Goal: Information Seeking & Learning: Learn about a topic

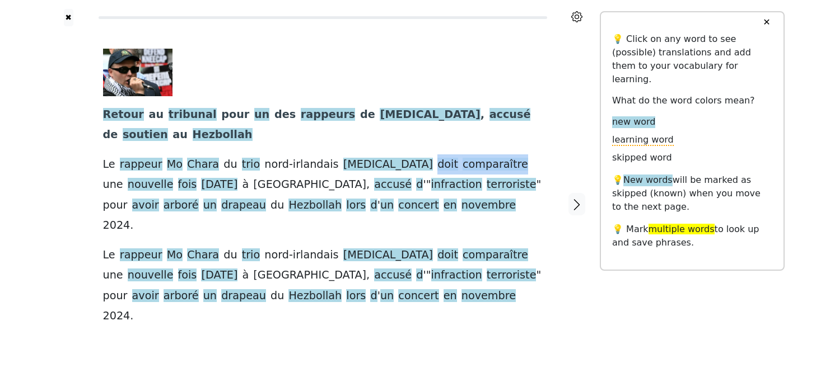
drag, startPoint x: 366, startPoint y: 167, endPoint x: 449, endPoint y: 172, distance: 83.0
click at [449, 172] on div "Retour au tribunal pour un des rappeurs de [MEDICAL_DATA] , accusé de soutien a…" at bounding box center [322, 188] width 439 height 278
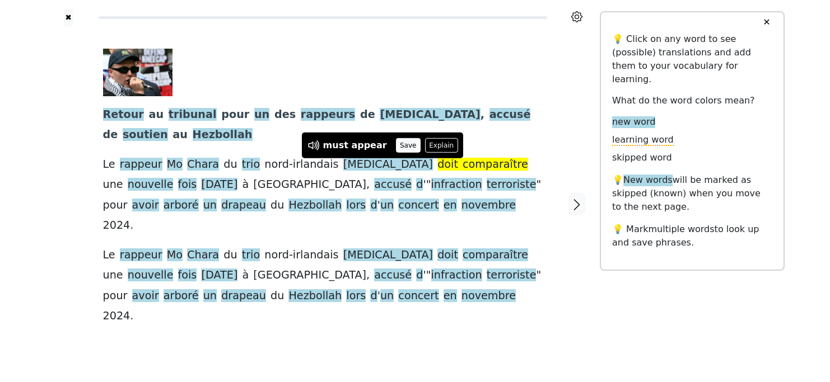
click at [401, 145] on button "Save" at bounding box center [408, 145] width 25 height 15
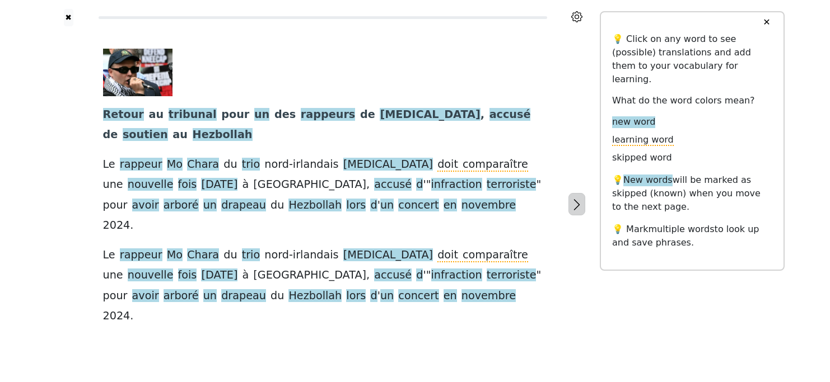
click at [581, 198] on icon "button" at bounding box center [576, 204] width 13 height 13
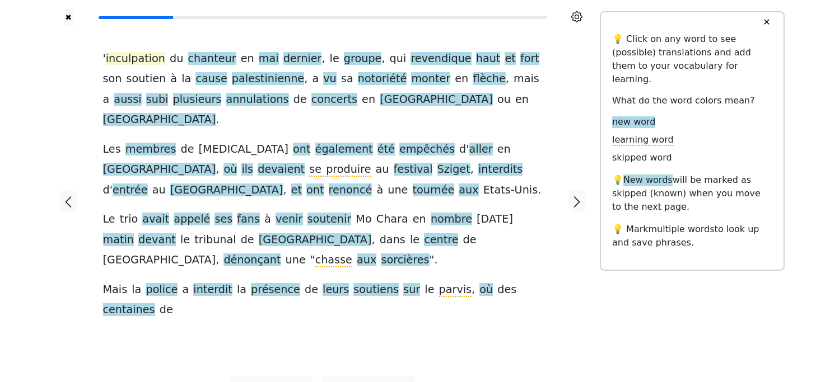
click at [130, 62] on span "inculpation" at bounding box center [135, 59] width 59 height 14
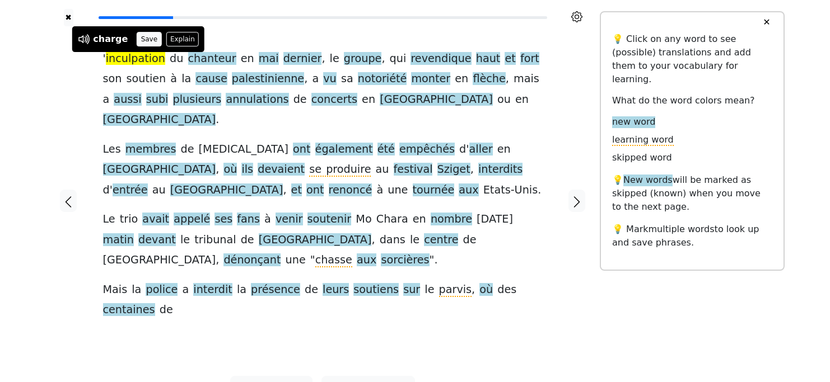
click at [144, 44] on button "Save" at bounding box center [149, 39] width 25 height 15
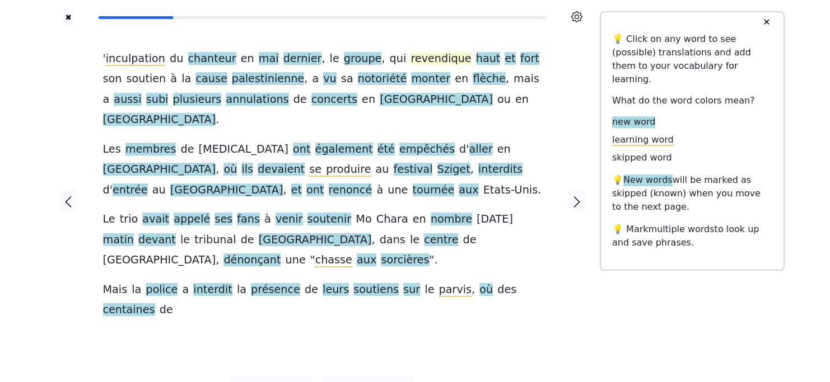
click at [410, 59] on span "revendique" at bounding box center [440, 59] width 60 height 14
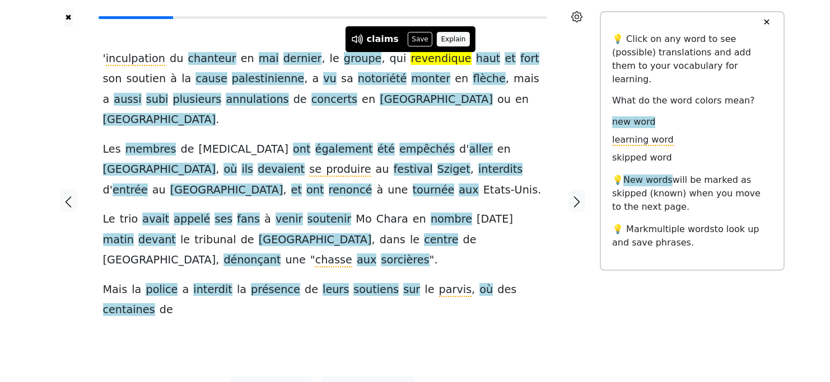
click at [446, 38] on button "Explain" at bounding box center [453, 39] width 33 height 15
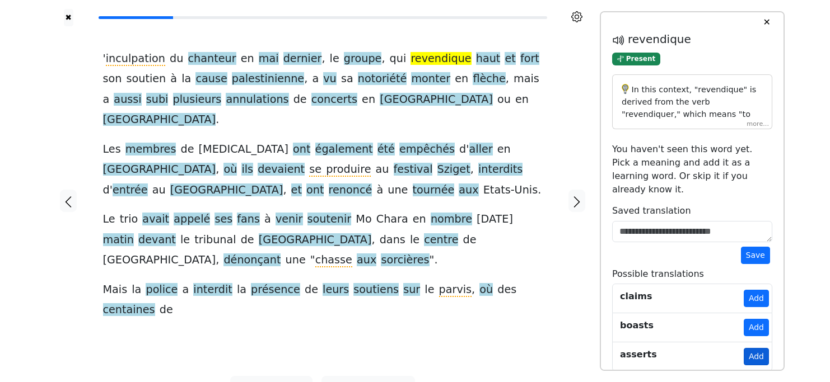
click at [753, 348] on button "Add" at bounding box center [755, 356] width 25 height 17
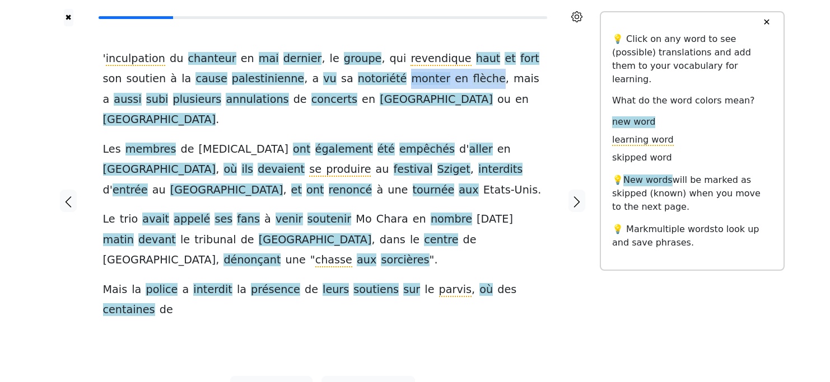
drag, startPoint x: 358, startPoint y: 83, endPoint x: 440, endPoint y: 82, distance: 81.7
click at [440, 82] on div "' inculpation du chanteur en mai dernier , le groupe , qui revendique haut et f…" at bounding box center [322, 185] width 439 height 272
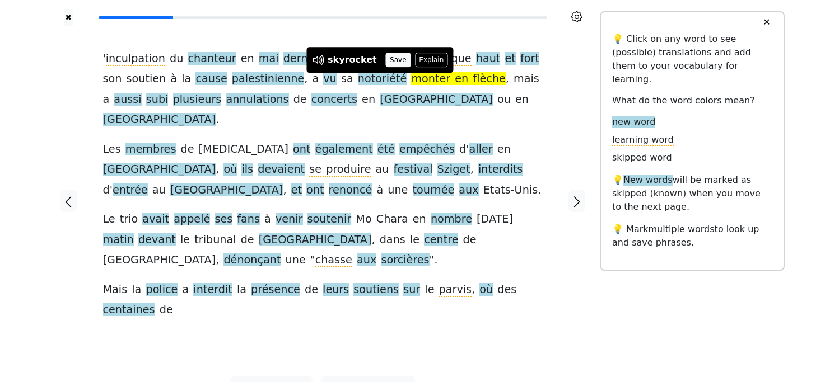
click at [386, 58] on button "Save" at bounding box center [398, 60] width 25 height 15
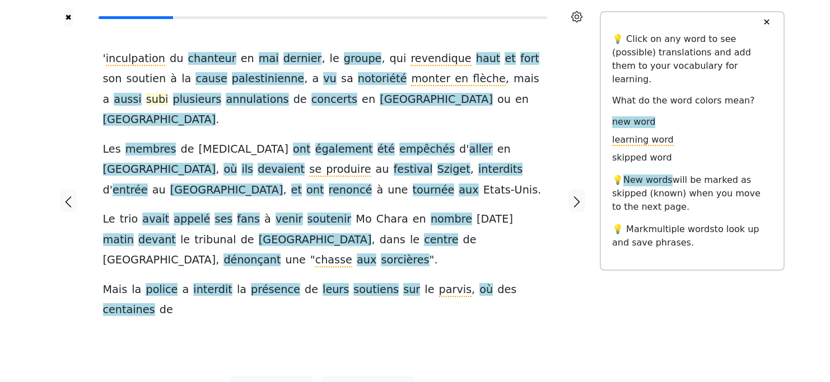
click at [168, 93] on span "subi" at bounding box center [157, 100] width 22 height 14
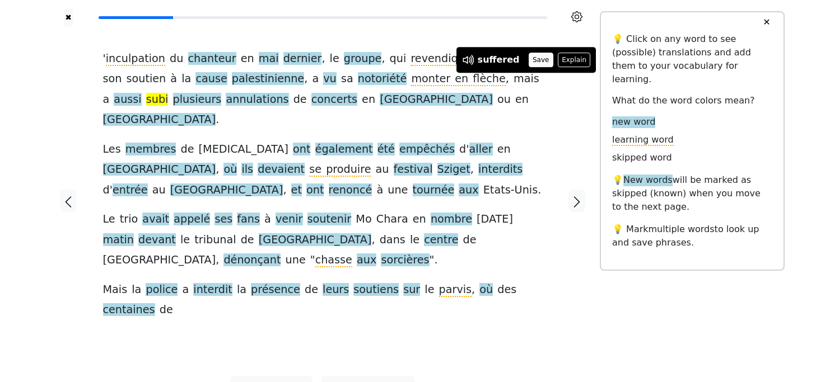
click at [534, 59] on button "Save" at bounding box center [540, 60] width 25 height 15
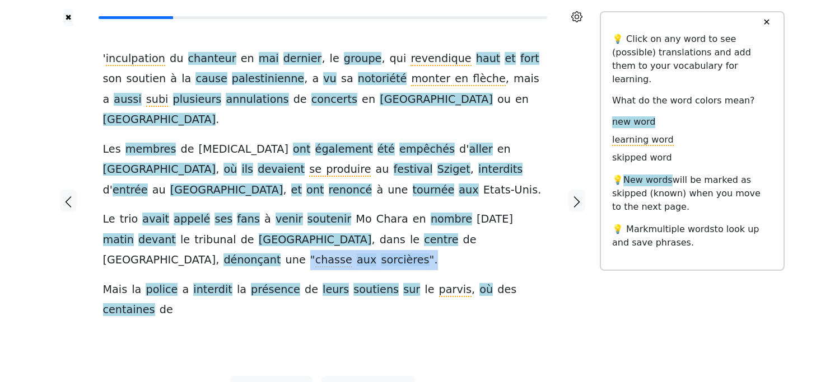
drag, startPoint x: 494, startPoint y: 222, endPoint x: 193, endPoint y: 238, distance: 301.6
click at [193, 238] on div "' inculpation du chanteur en mai dernier , le groupe , qui revendique haut et f…" at bounding box center [322, 185] width 439 height 272
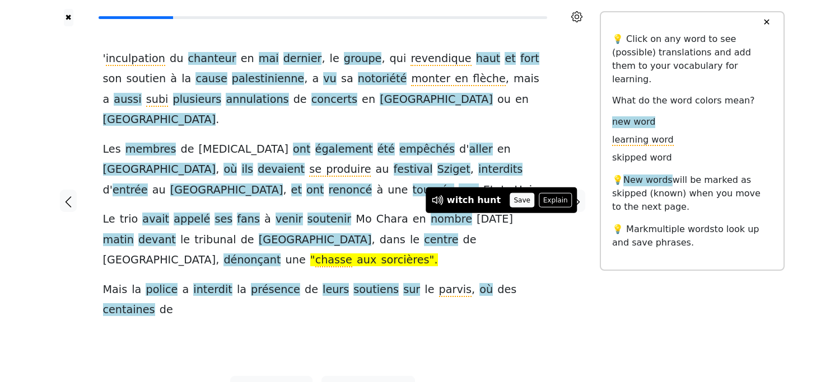
click at [509, 203] on button "Save" at bounding box center [521, 200] width 25 height 15
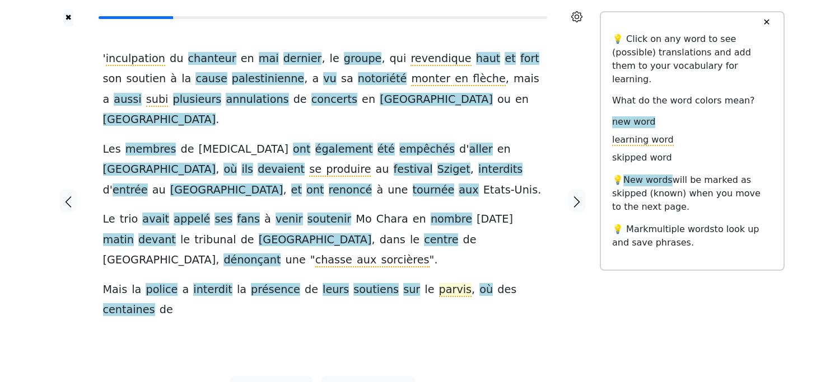
click at [439, 283] on span "parvis" at bounding box center [455, 290] width 33 height 14
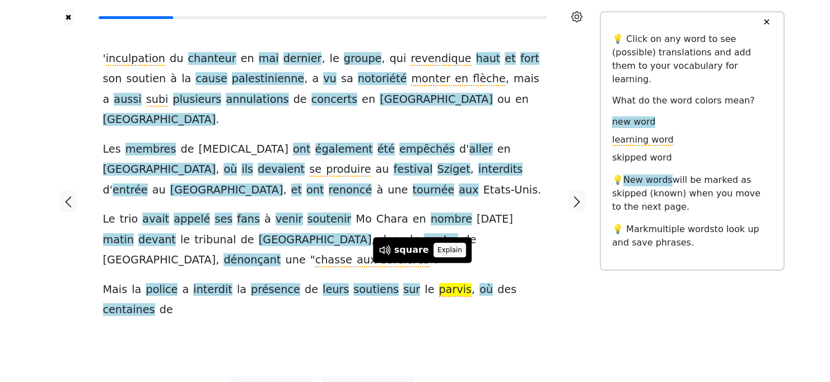
click at [447, 248] on button "Explain" at bounding box center [449, 250] width 33 height 15
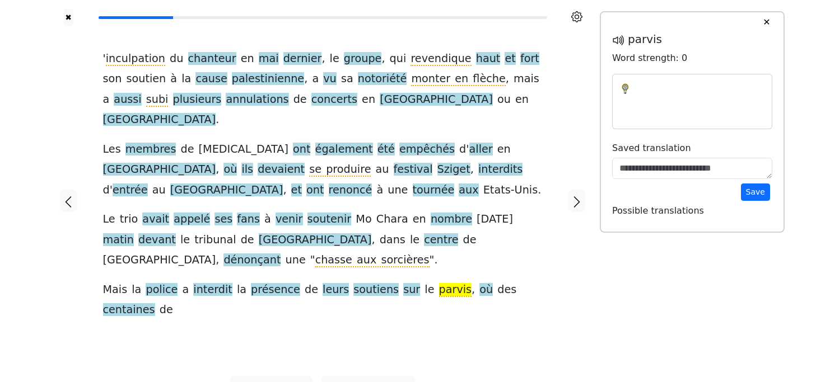
type textarea "******"
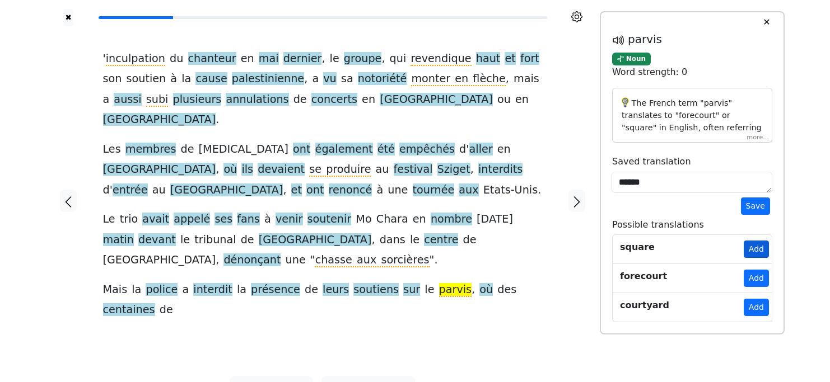
click at [755, 245] on button "Add" at bounding box center [755, 249] width 25 height 17
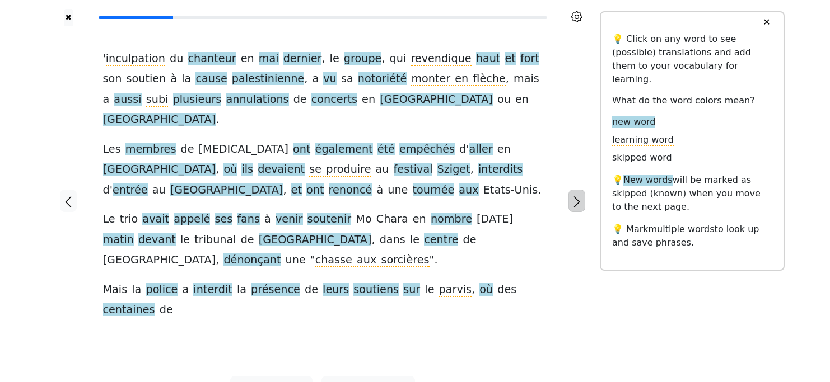
click at [575, 195] on icon "button" at bounding box center [576, 201] width 13 height 13
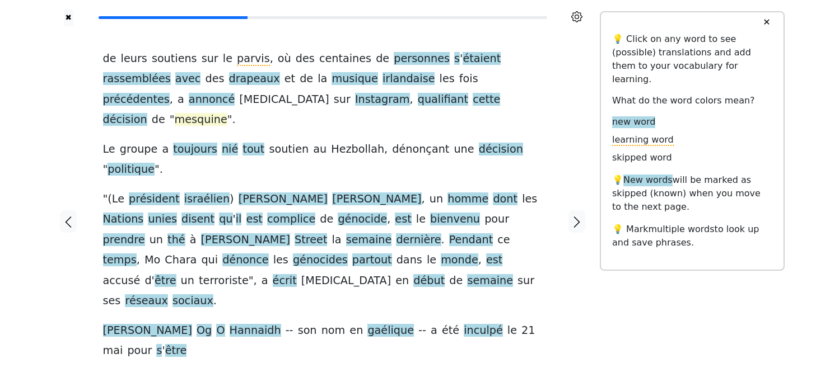
click at [227, 113] on span "mesquine" at bounding box center [201, 120] width 53 height 14
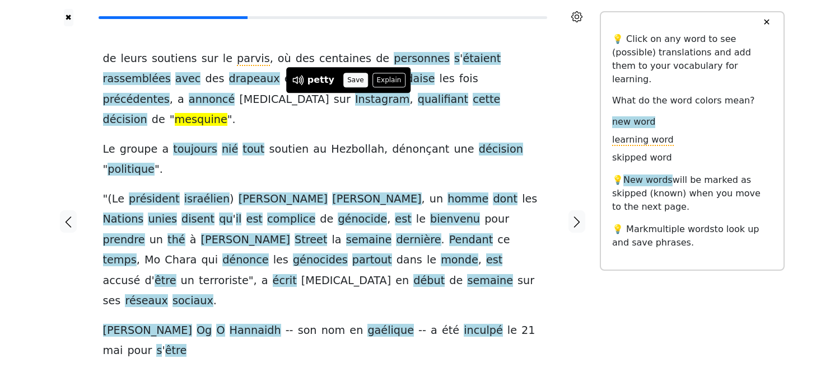
click at [352, 81] on button "Save" at bounding box center [355, 80] width 25 height 15
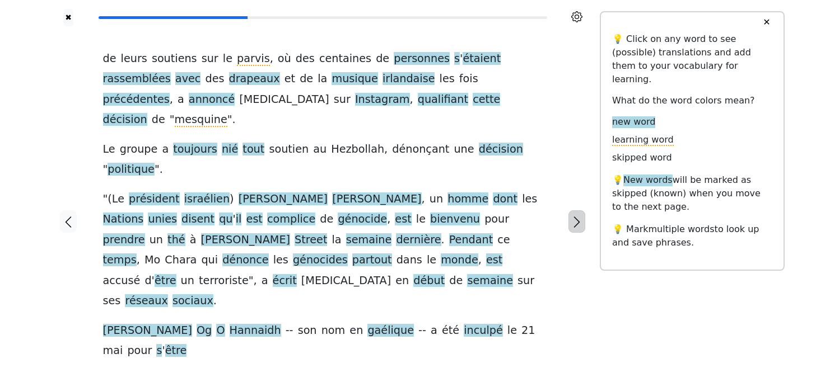
click at [581, 216] on icon "button" at bounding box center [576, 222] width 13 height 13
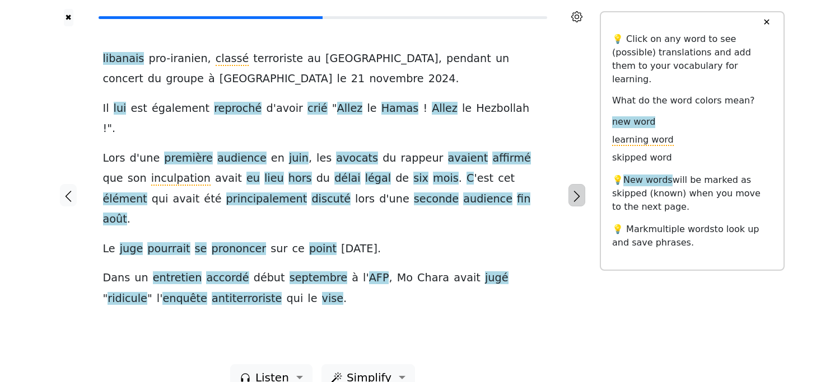
click at [579, 194] on button "button" at bounding box center [576, 195] width 17 height 22
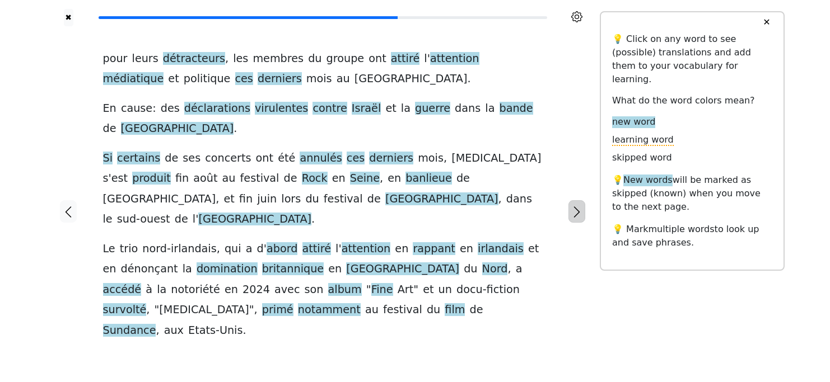
click at [579, 200] on button "button" at bounding box center [576, 211] width 17 height 22
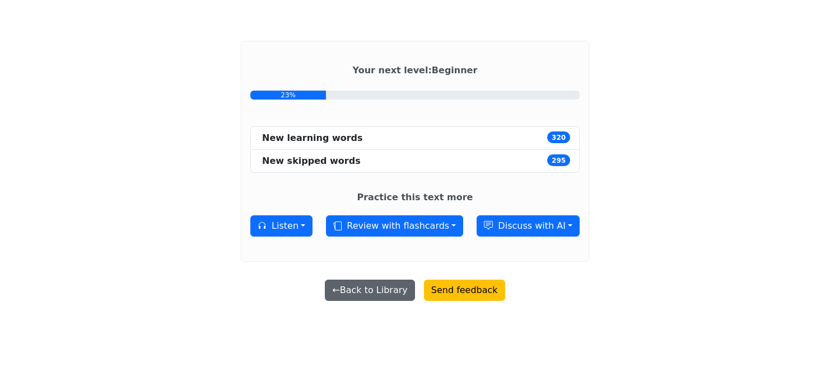
click at [383, 296] on button "← Back to Library" at bounding box center [370, 290] width 90 height 21
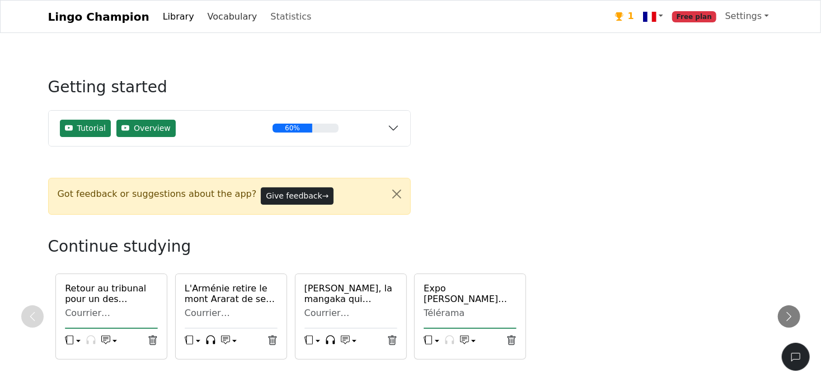
click at [213, 16] on link "Vocabulary" at bounding box center [232, 17] width 59 height 22
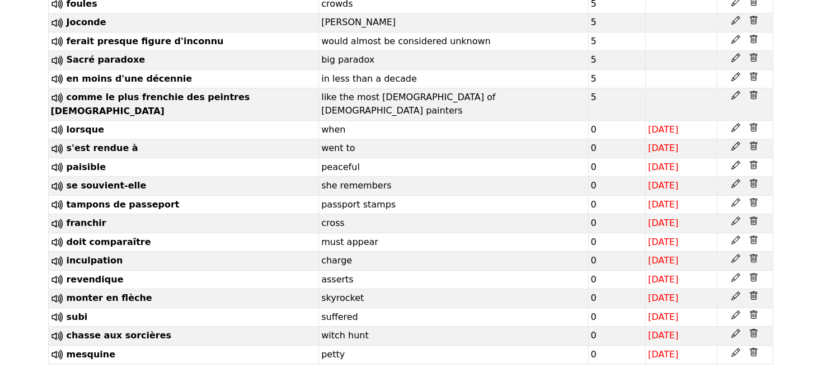
scroll to position [6164, 0]
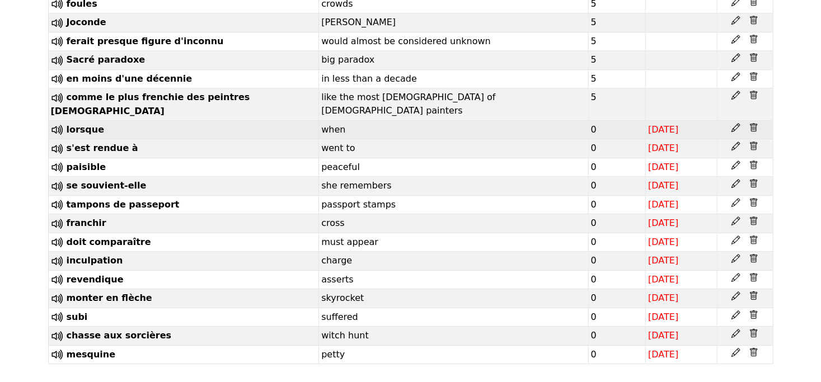
click at [138, 120] on td "lorsque" at bounding box center [183, 129] width 271 height 19
click at [89, 125] on span "lorsque" at bounding box center [86, 129] width 38 height 11
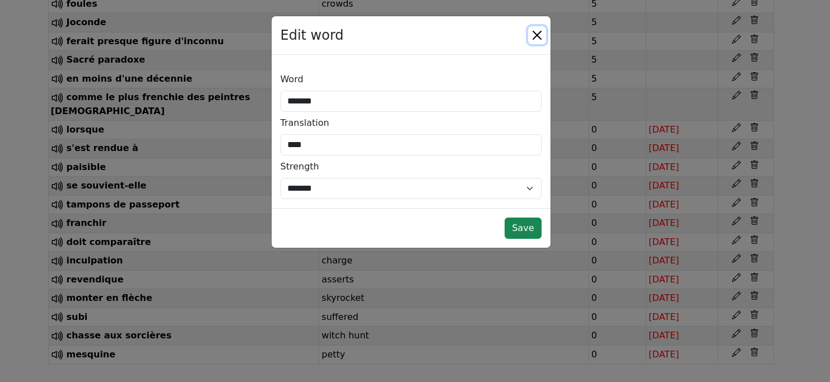
click at [535, 40] on button "Close" at bounding box center [537, 35] width 18 height 18
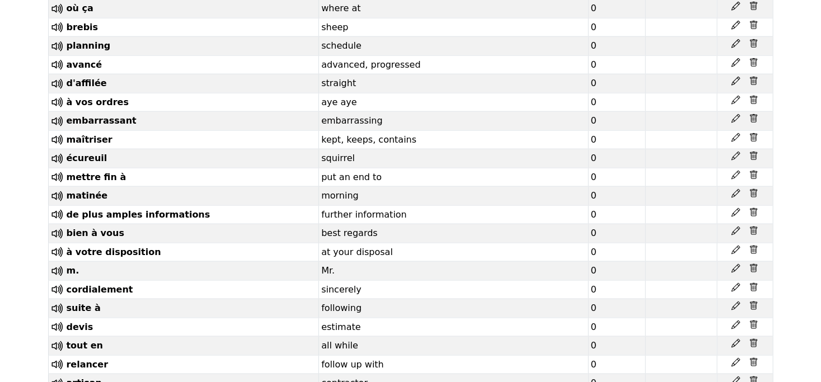
scroll to position [4888, 0]
